Goal: Task Accomplishment & Management: Use online tool/utility

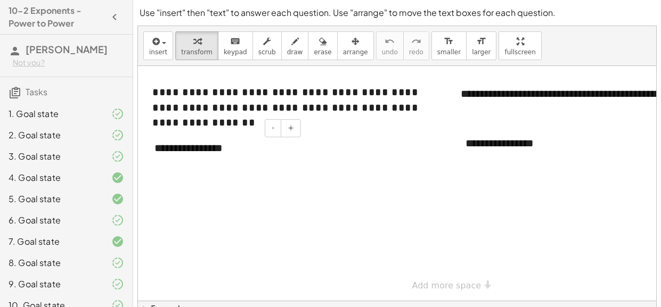
scroll to position [55, 0]
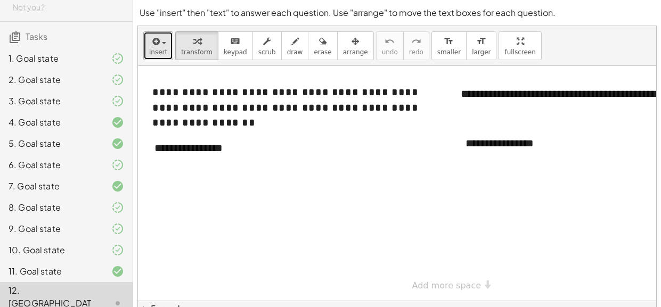
click at [151, 46] on icon "button" at bounding box center [155, 41] width 10 height 13
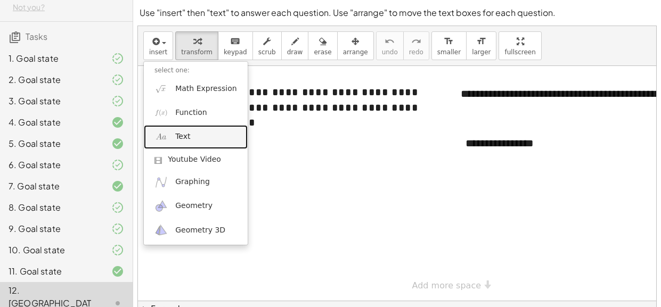
click at [161, 134] on img at bounding box center [160, 137] width 13 height 13
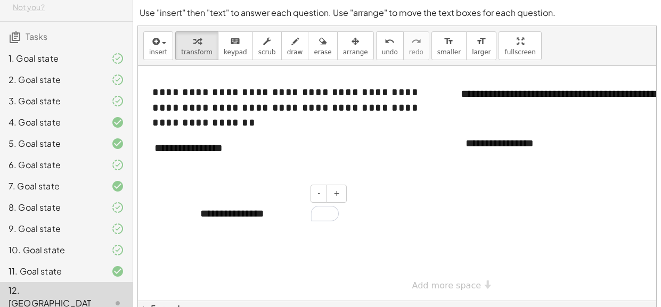
click at [222, 210] on div "**********" at bounding box center [270, 214] width 160 height 37
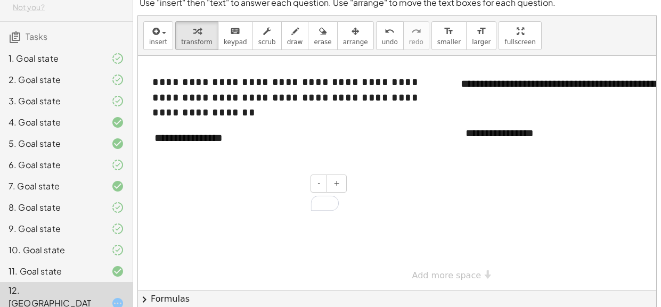
click at [256, 215] on div "To enrich screen reader interactions, please activate Accessibility in Grammarl…" at bounding box center [270, 203] width 160 height 37
click at [490, 274] on div at bounding box center [443, 173] width 611 height 235
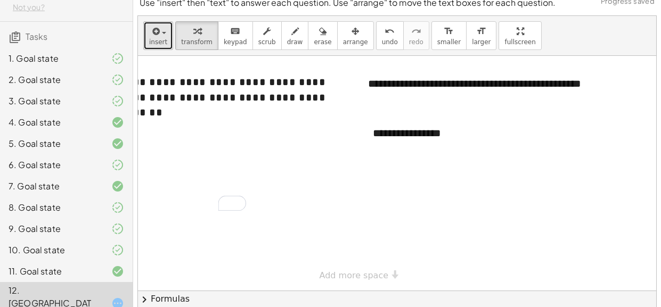
click at [153, 40] on span "insert" at bounding box center [158, 41] width 18 height 7
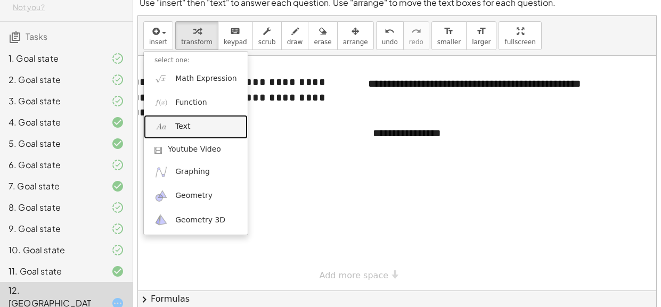
click at [193, 121] on link "Text" at bounding box center [196, 127] width 104 height 24
